Goal: Transaction & Acquisition: Purchase product/service

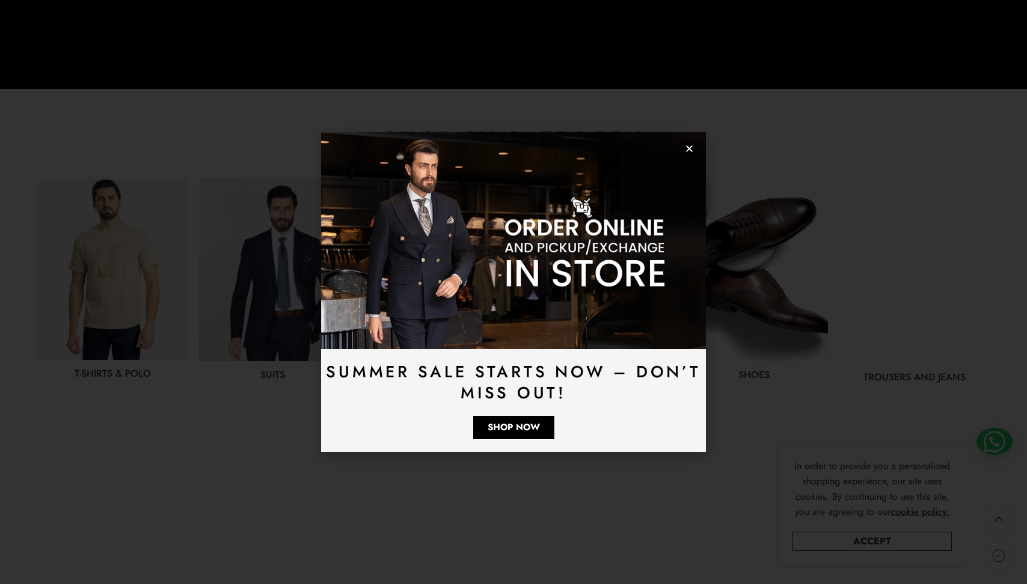
scroll to position [566, 0]
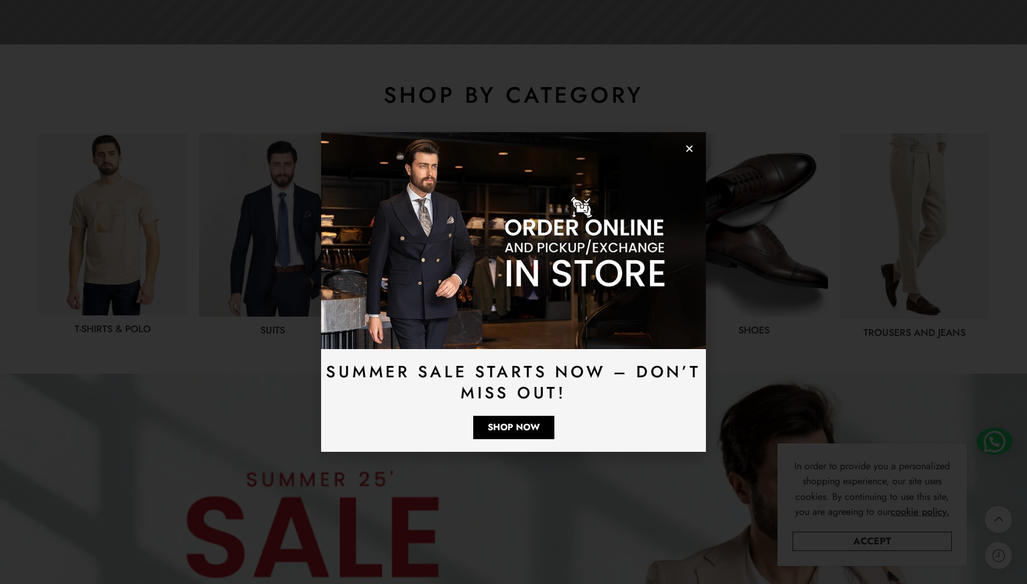
click at [693, 151] on icon "Close" at bounding box center [689, 148] width 9 height 9
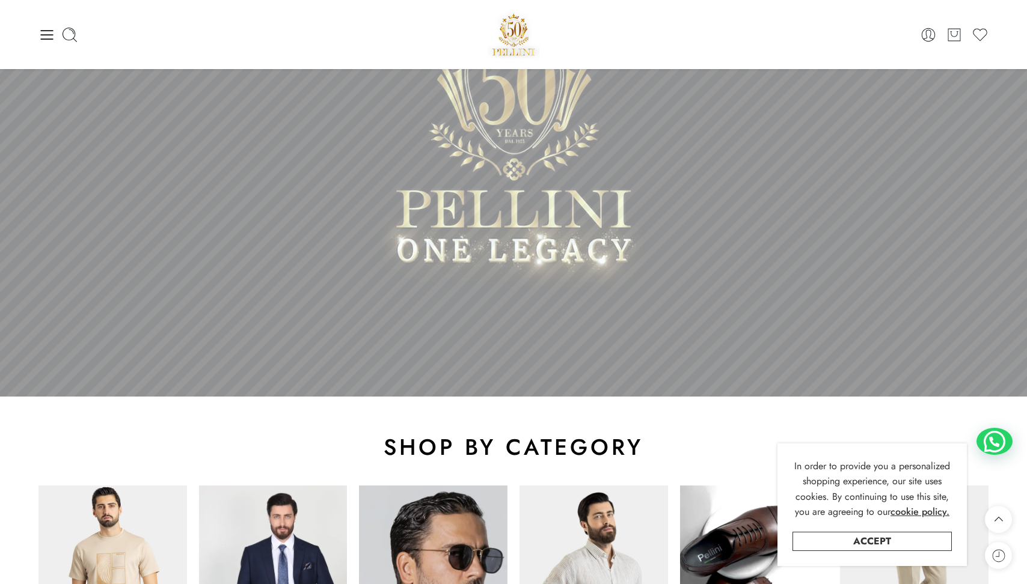
scroll to position [0, 0]
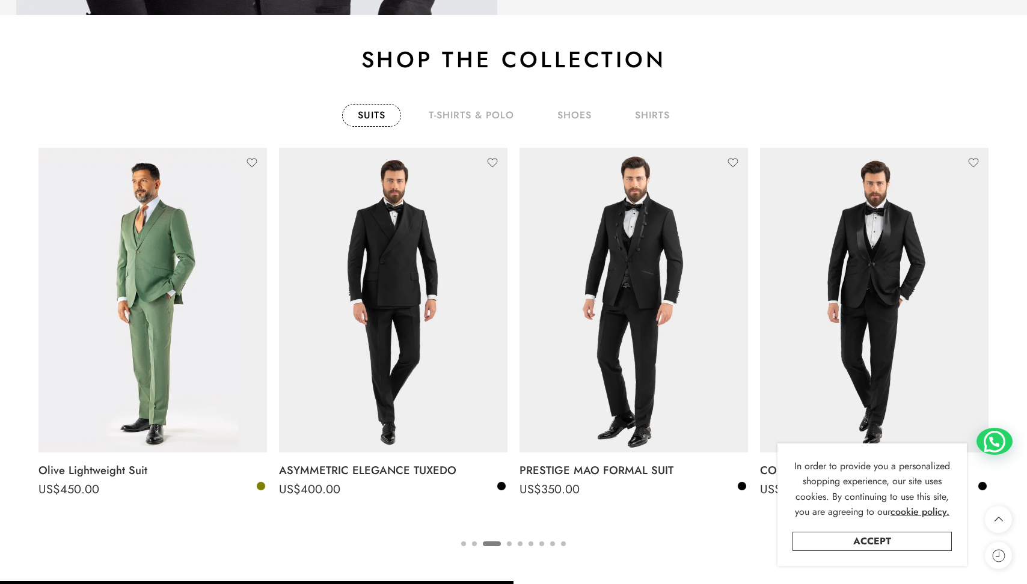
scroll to position [2011, 0]
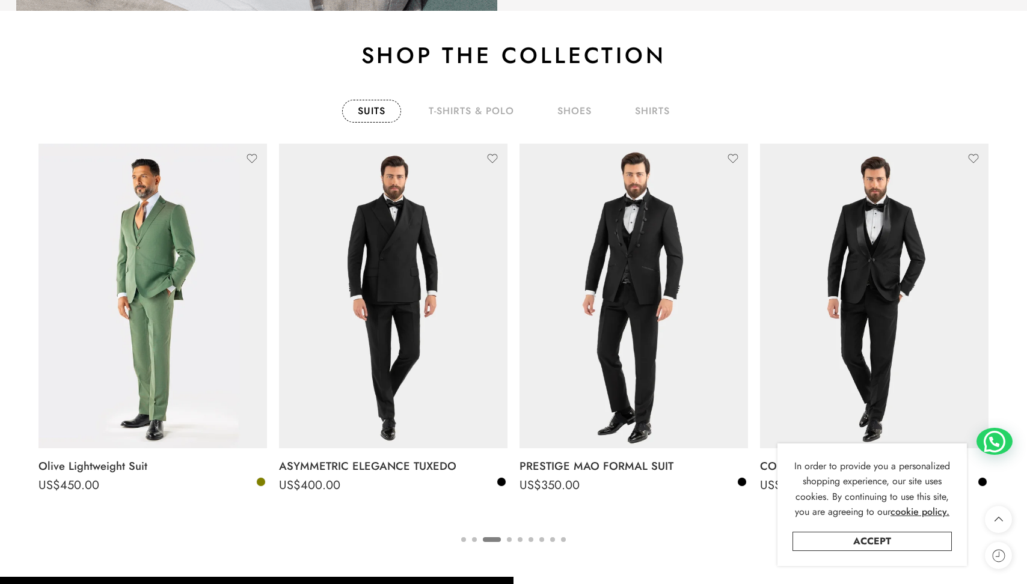
click at [508, 540] on button "4" at bounding box center [509, 549] width 5 height 25
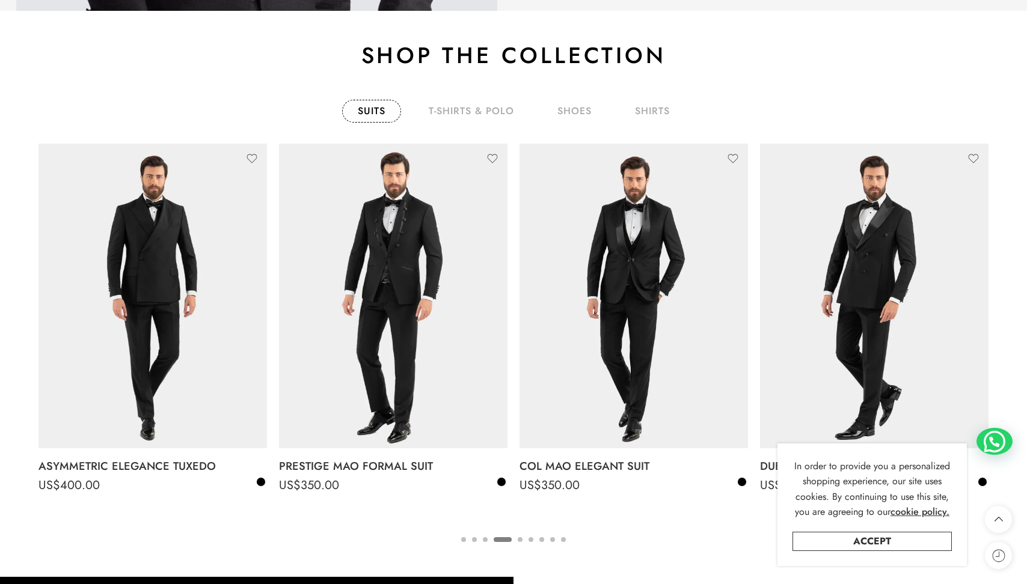
click at [521, 540] on button "5" at bounding box center [520, 549] width 5 height 25
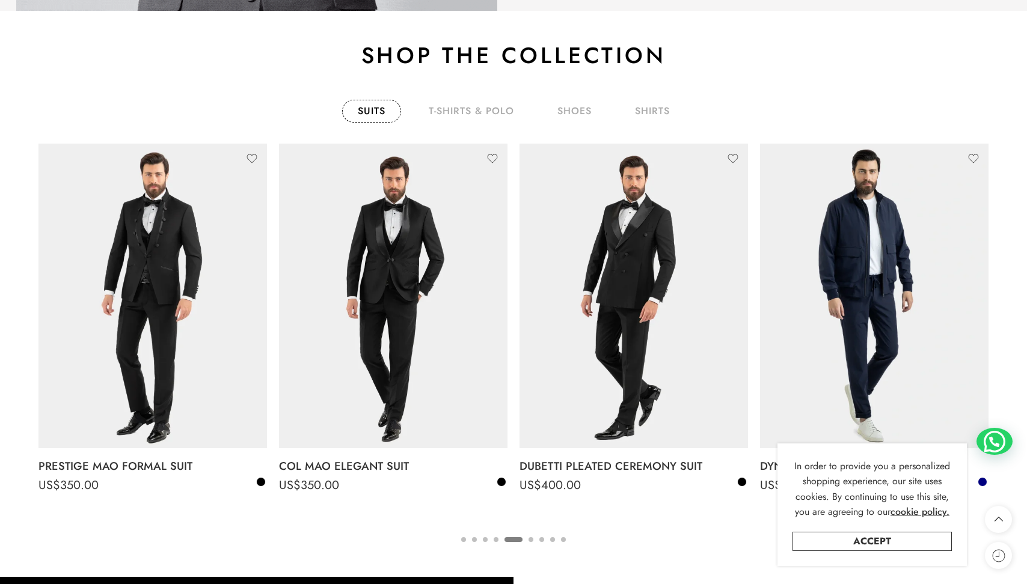
click at [529, 542] on button "6" at bounding box center [530, 549] width 5 height 25
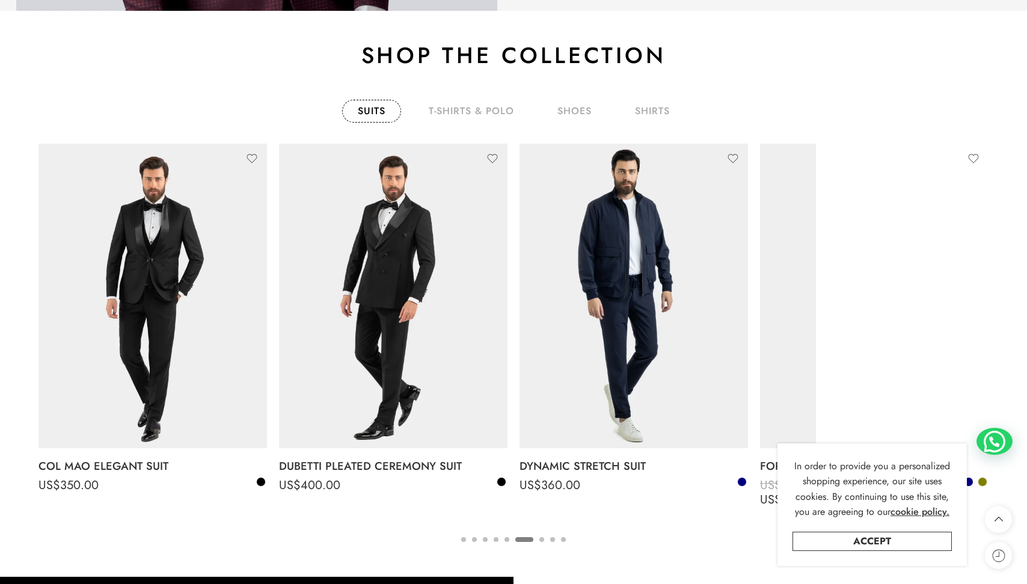
click at [539, 542] on button "7" at bounding box center [541, 549] width 5 height 25
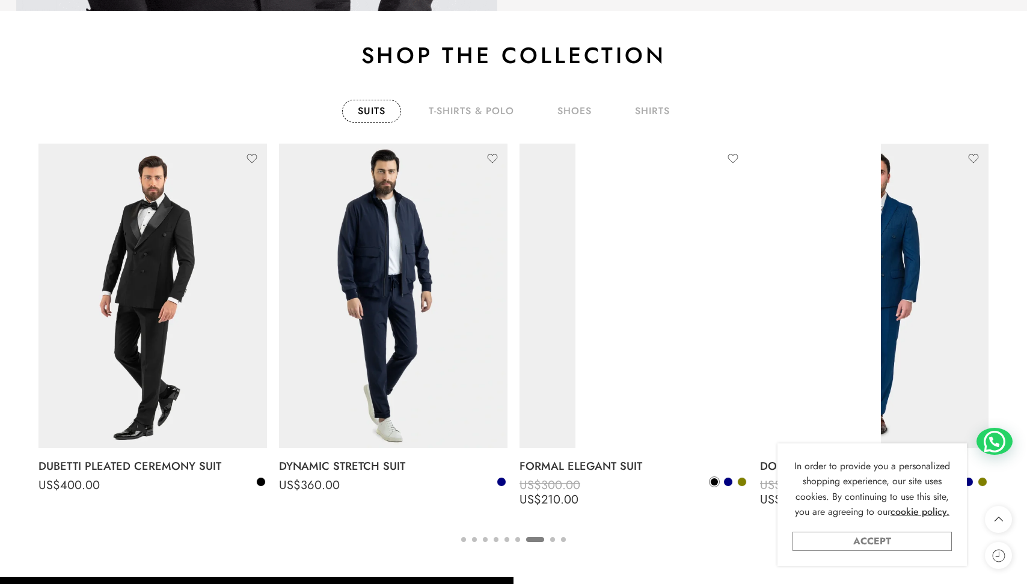
click at [855, 542] on link "Accept" at bounding box center [871, 541] width 159 height 19
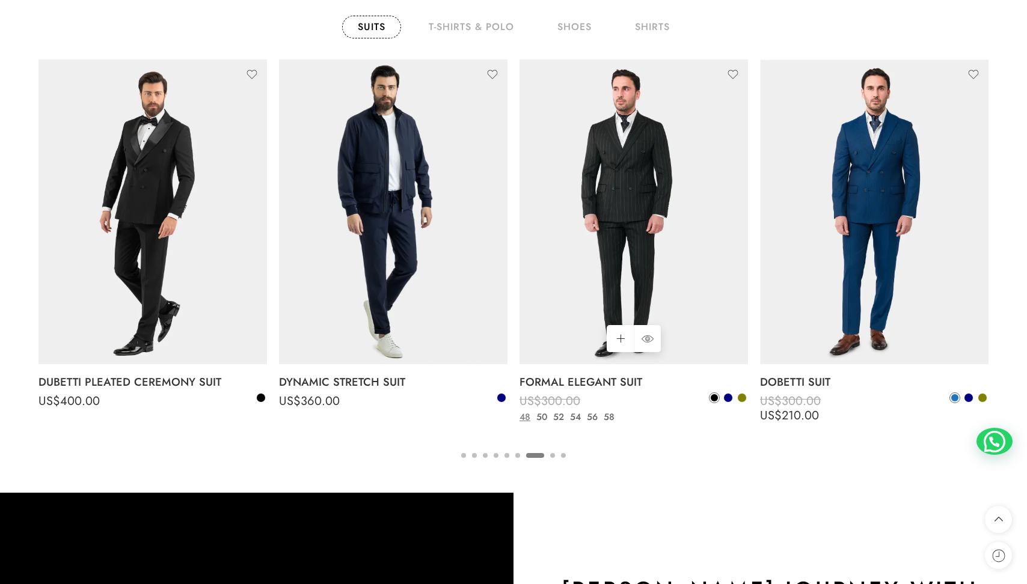
scroll to position [2099, 0]
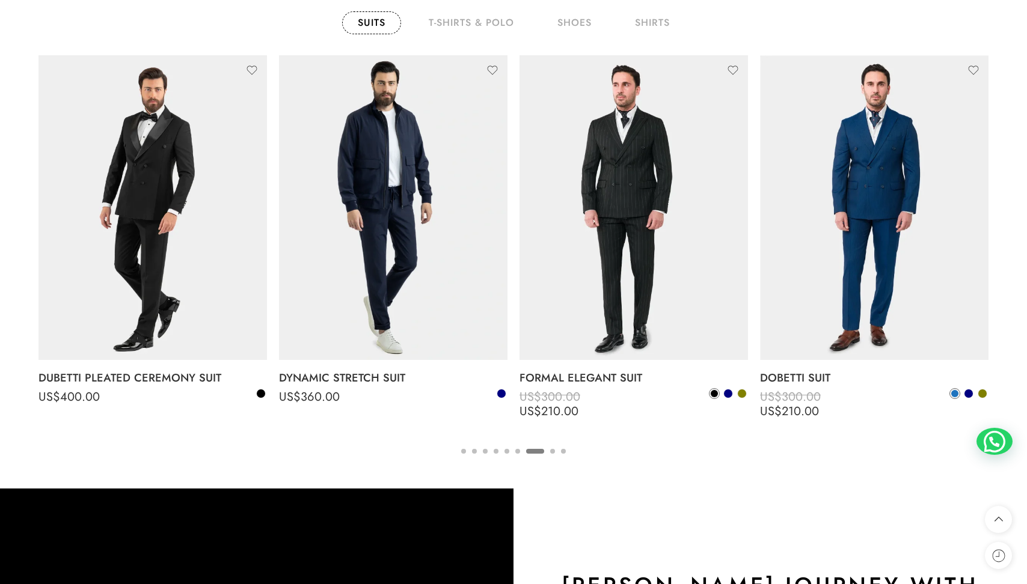
click at [552, 451] on button "8" at bounding box center [552, 461] width 5 height 25
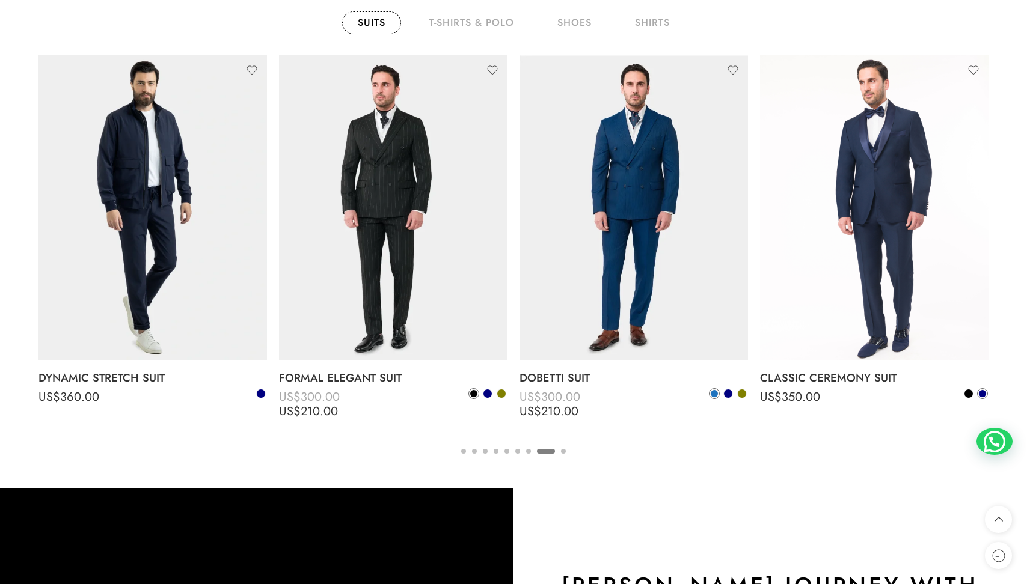
click at [564, 451] on button "9" at bounding box center [563, 461] width 5 height 25
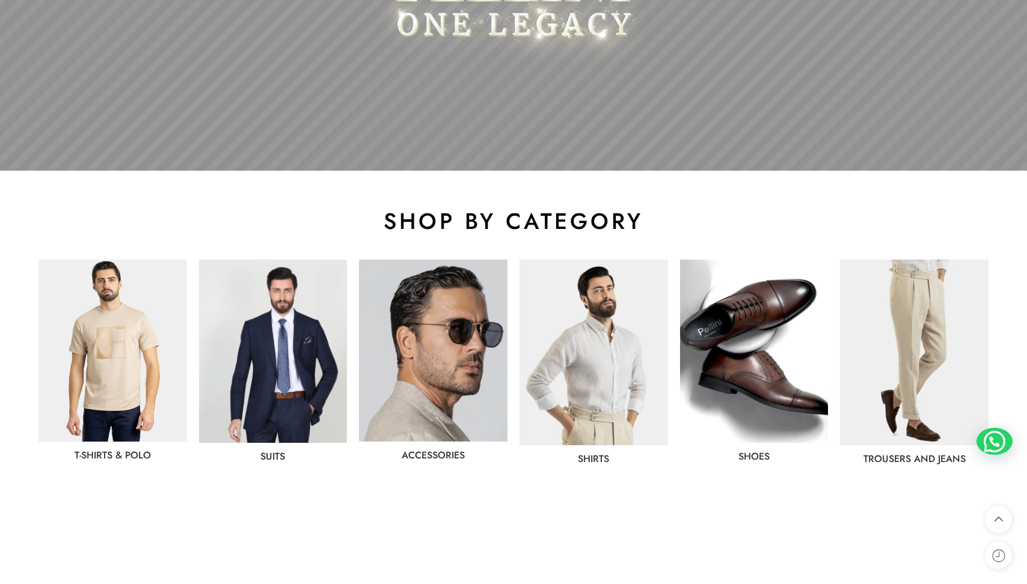
scroll to position [444, 0]
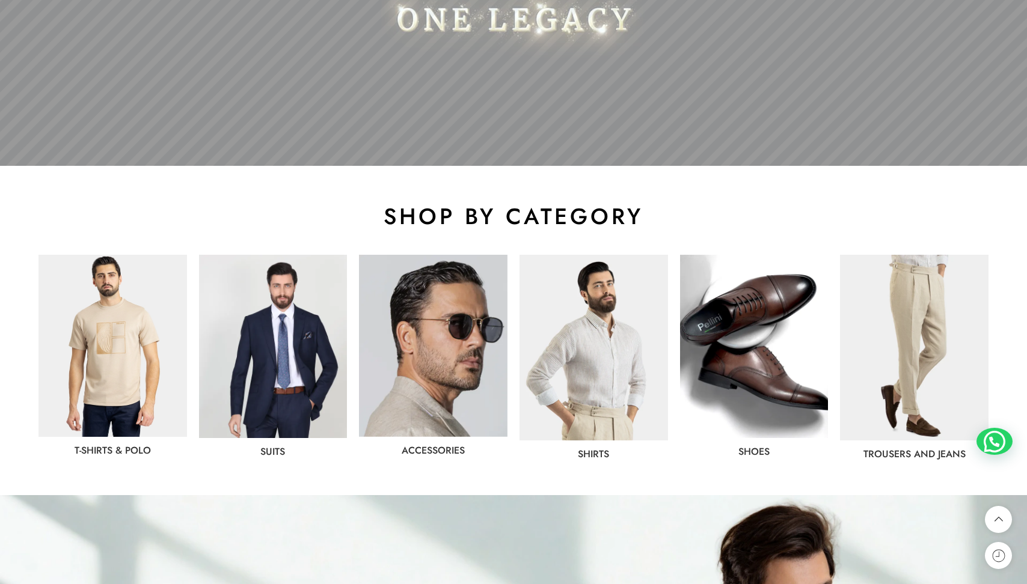
click at [267, 361] on img at bounding box center [273, 346] width 148 height 183
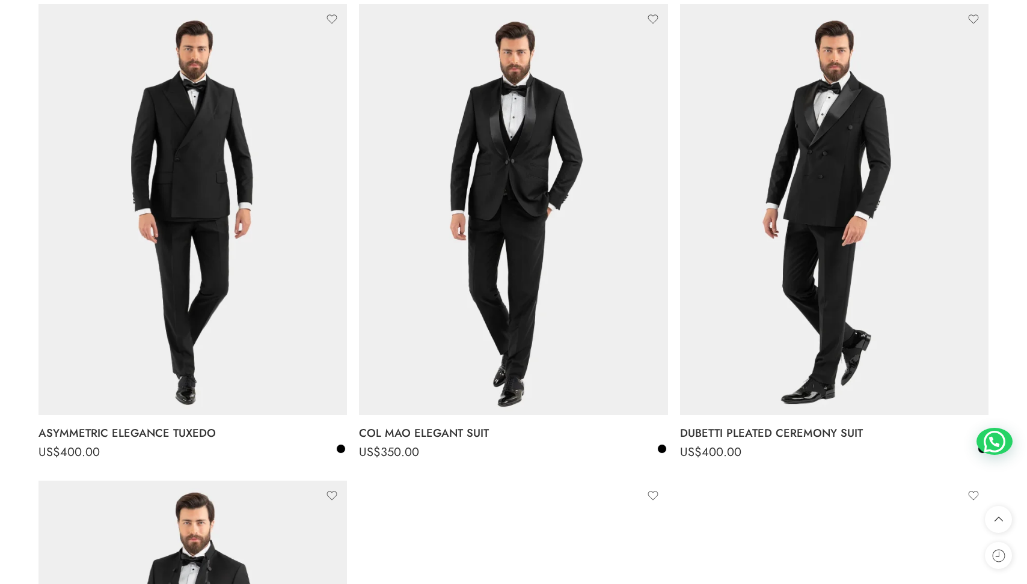
scroll to position [696, 0]
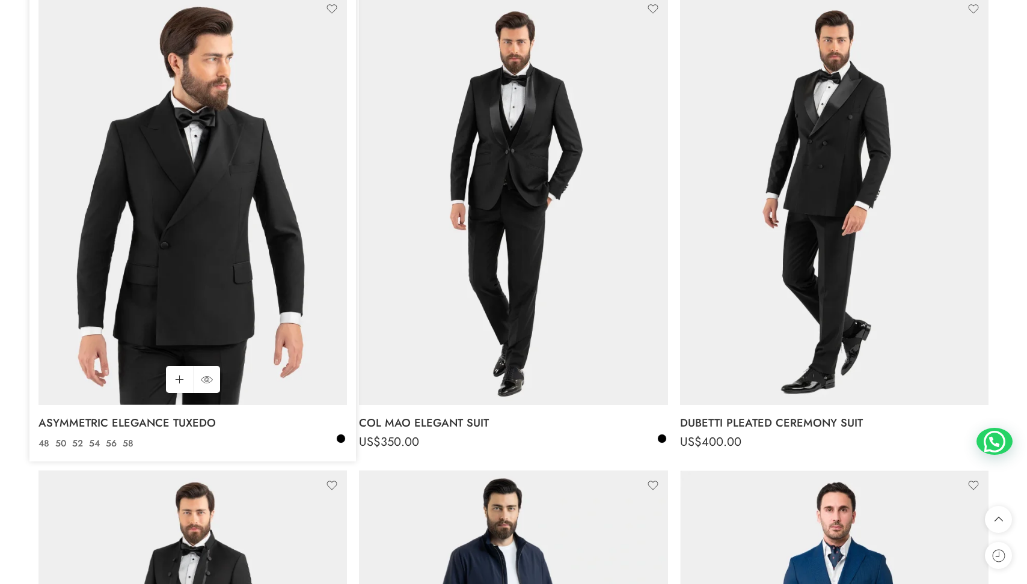
click at [211, 164] on img at bounding box center [192, 199] width 308 height 411
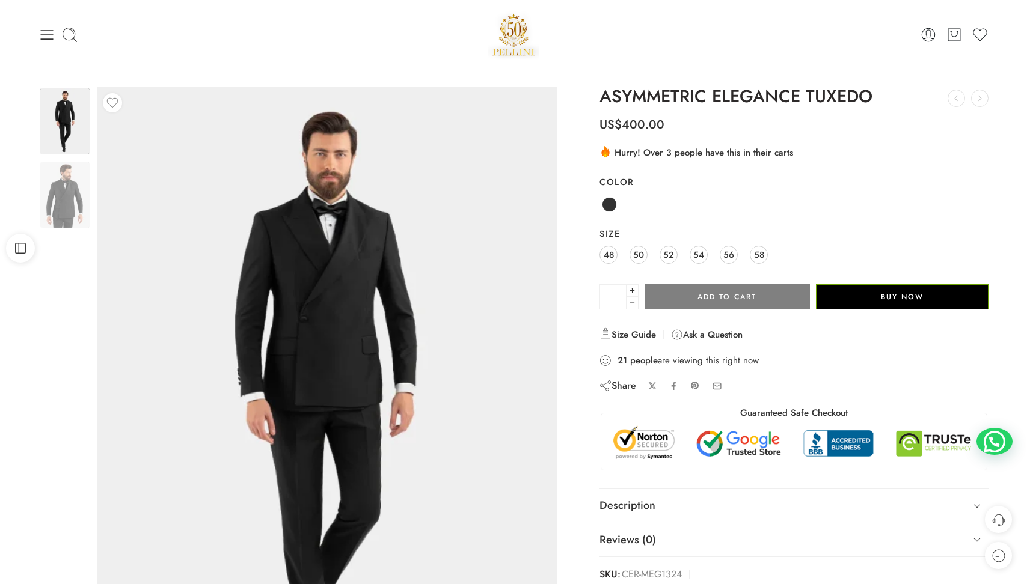
click at [58, 230] on div at bounding box center [64, 161] width 52 height 148
click at [56, 214] on img at bounding box center [65, 195] width 50 height 67
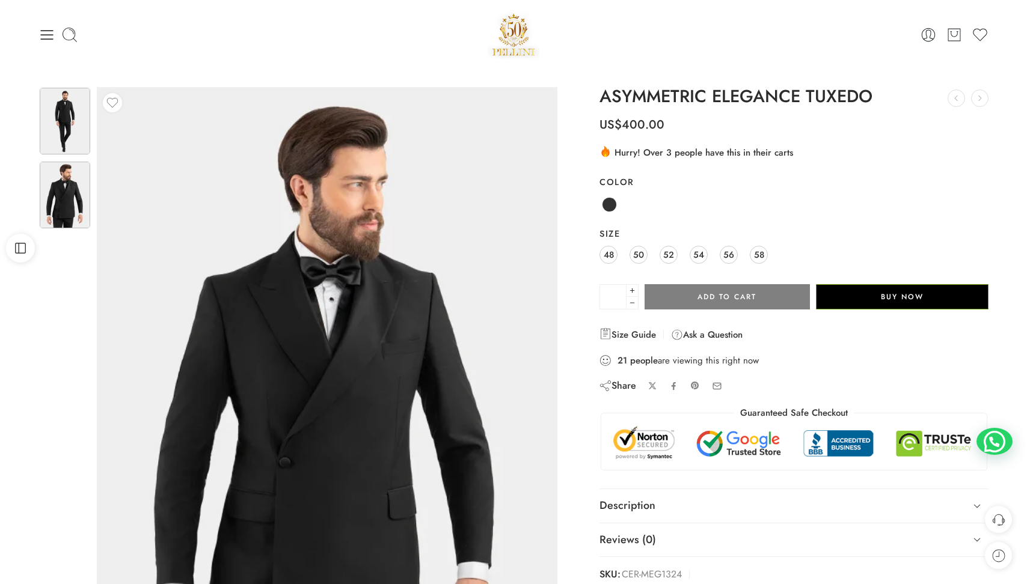
click at [48, 145] on img at bounding box center [65, 121] width 50 height 67
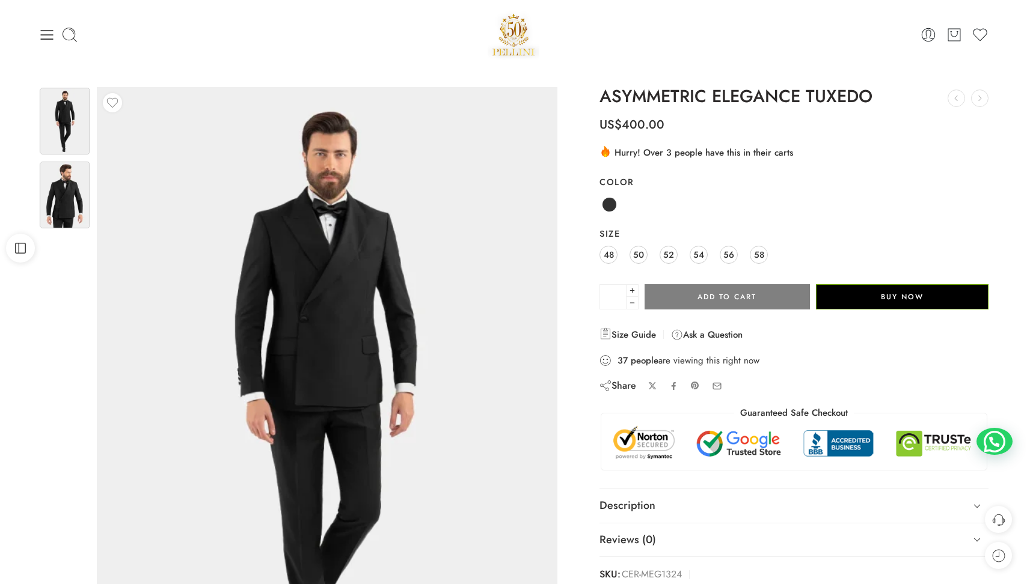
click at [56, 201] on img at bounding box center [65, 195] width 50 height 67
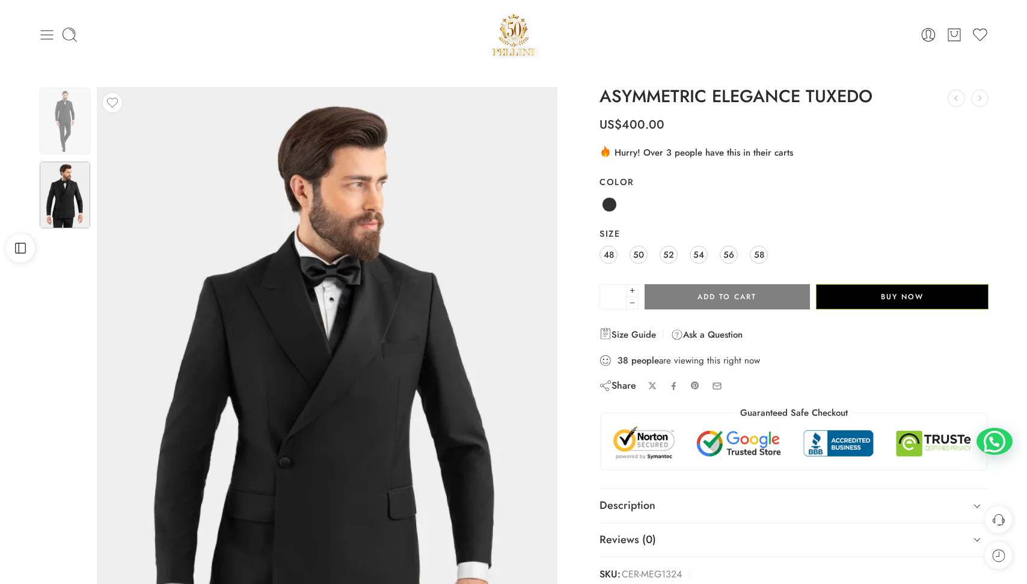
click at [48, 30] on icon at bounding box center [47, 35] width 13 height 10
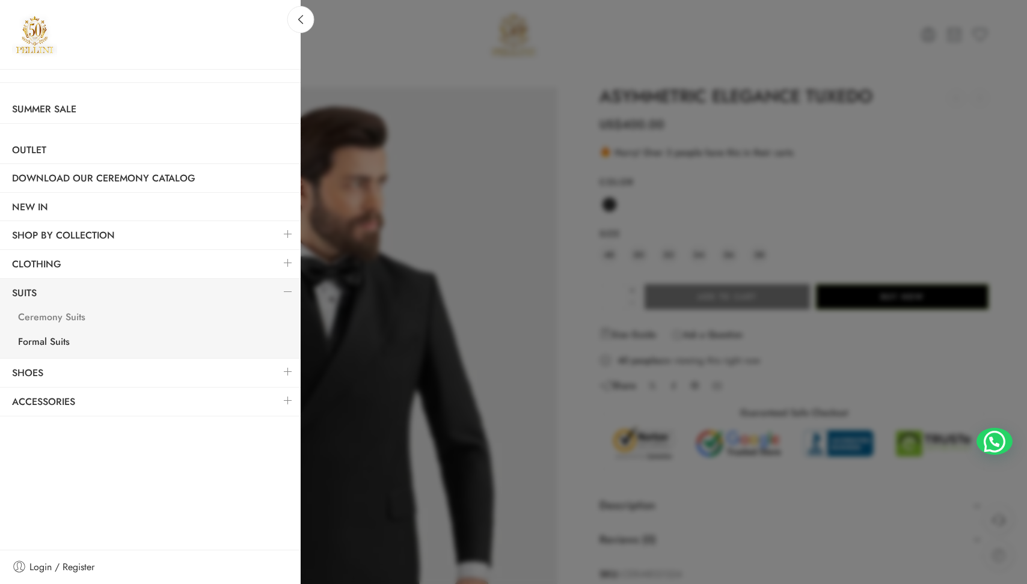
click at [68, 322] on link "Ceremony Suits" at bounding box center [153, 319] width 295 height 25
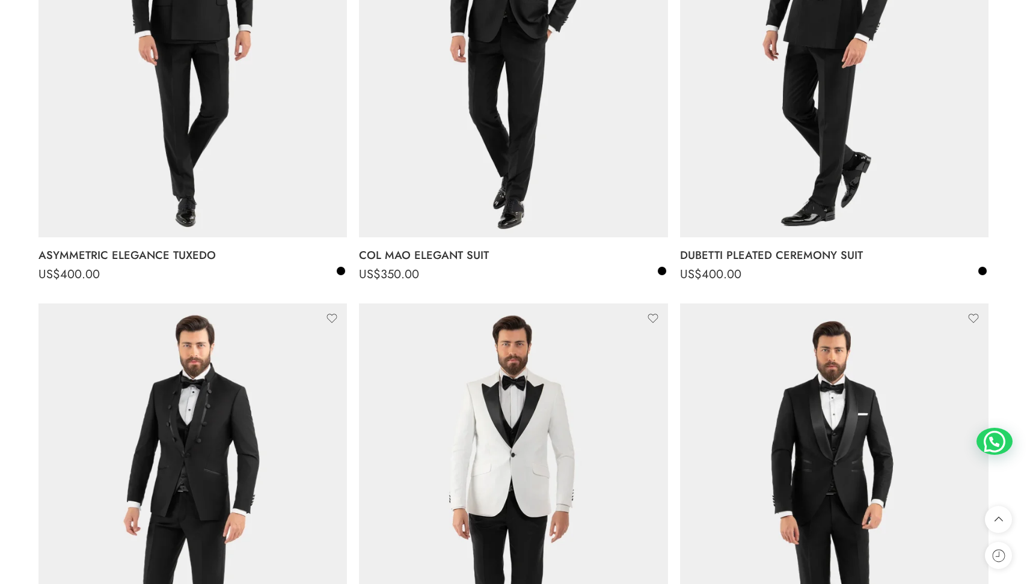
scroll to position [670, 0]
